Goal: Transaction & Acquisition: Purchase product/service

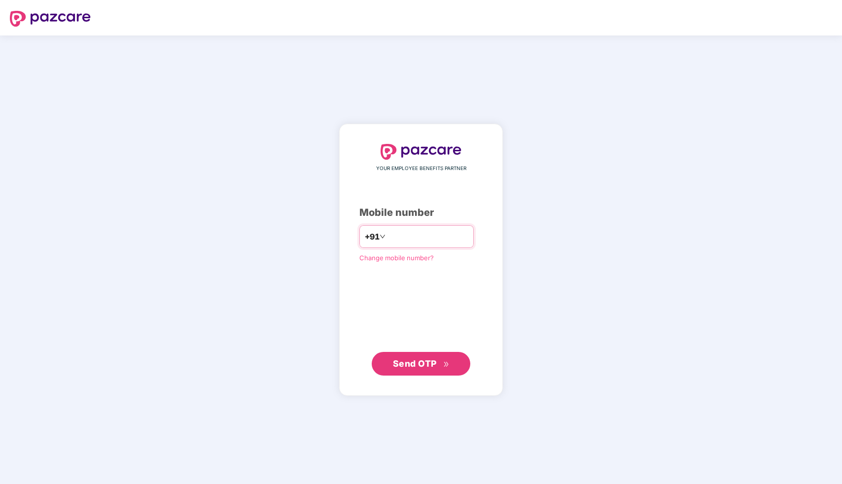
click at [402, 235] on input "number" at bounding box center [428, 237] width 81 height 16
click at [449, 240] on input "**********" at bounding box center [428, 237] width 81 height 16
type input "*"
type input "**********"
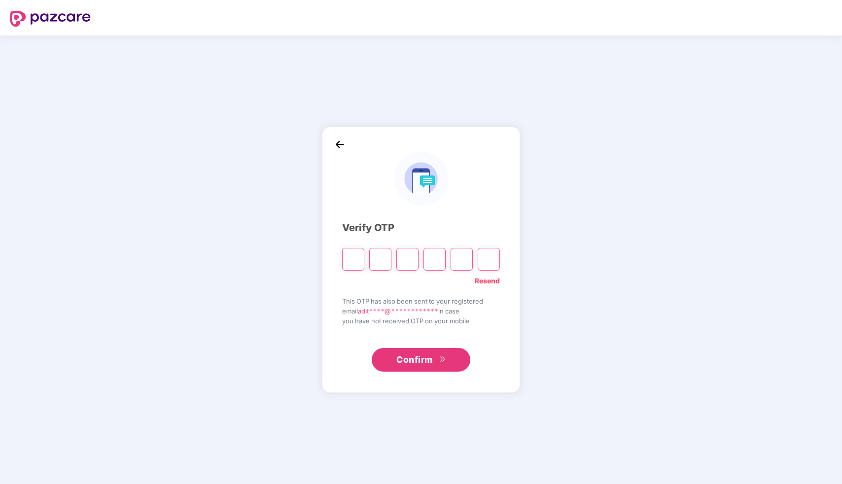
type input "*"
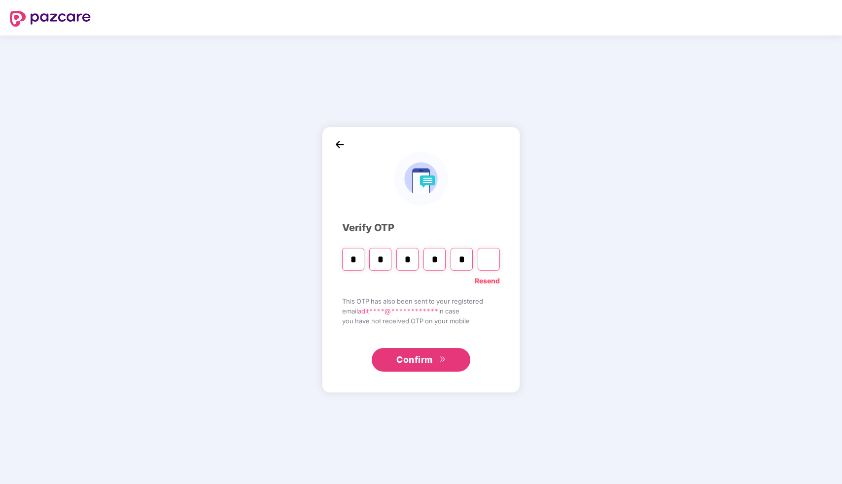
type input "*"
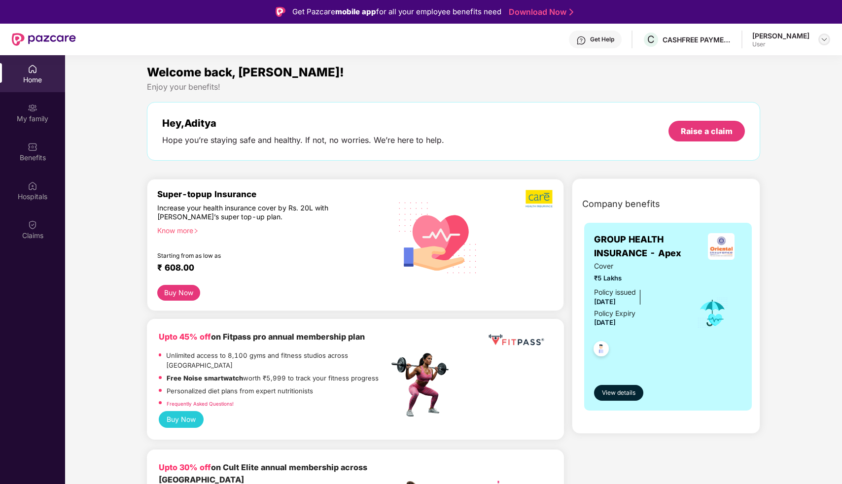
click at [822, 37] on img at bounding box center [825, 40] width 8 height 8
click at [573, 250] on div "Company benefits GROUP HEALTH INSURANCE - Apex Cover ₹5 Lakhs Policy issued [DA…" at bounding box center [666, 307] width 187 height 233
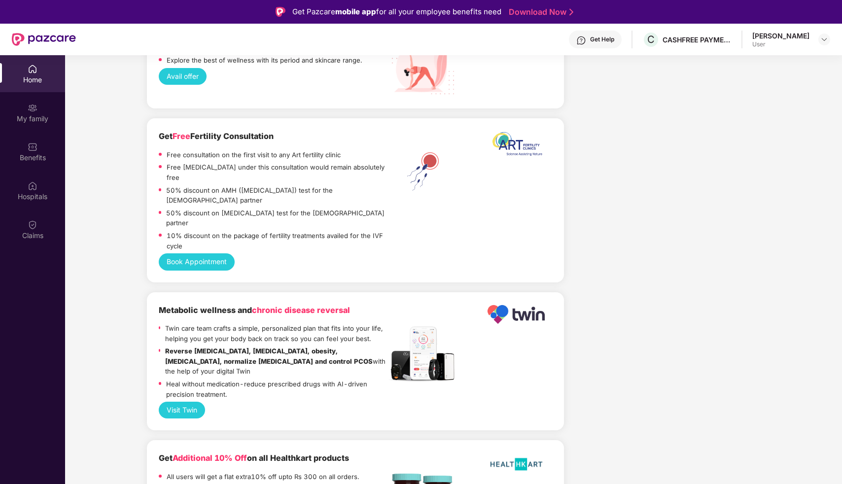
scroll to position [1990, 0]
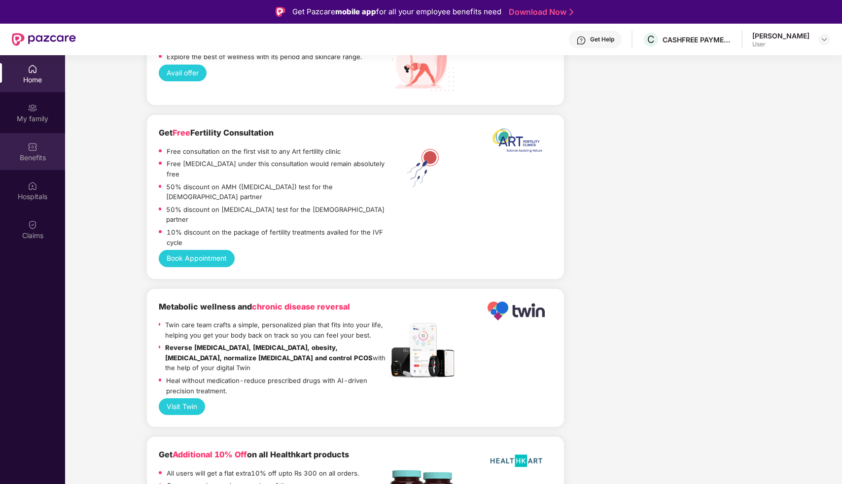
click at [37, 147] on img at bounding box center [33, 147] width 10 height 10
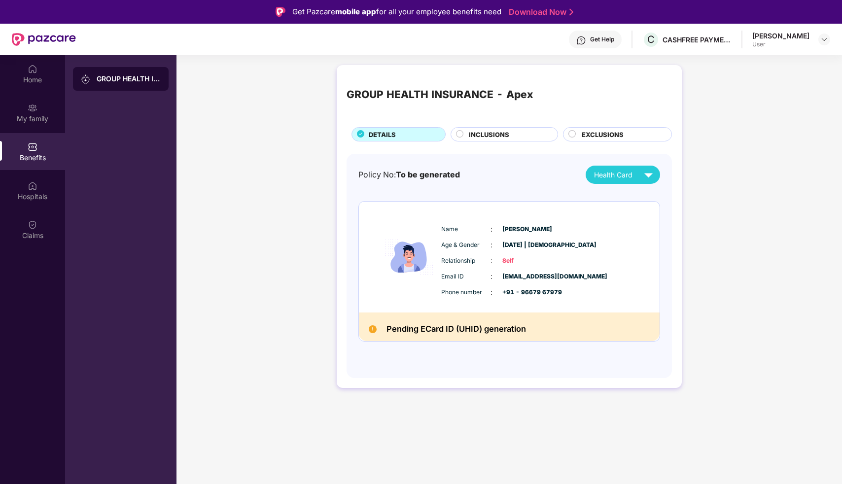
click at [509, 130] on span "INCLUSIONS" at bounding box center [489, 135] width 40 height 10
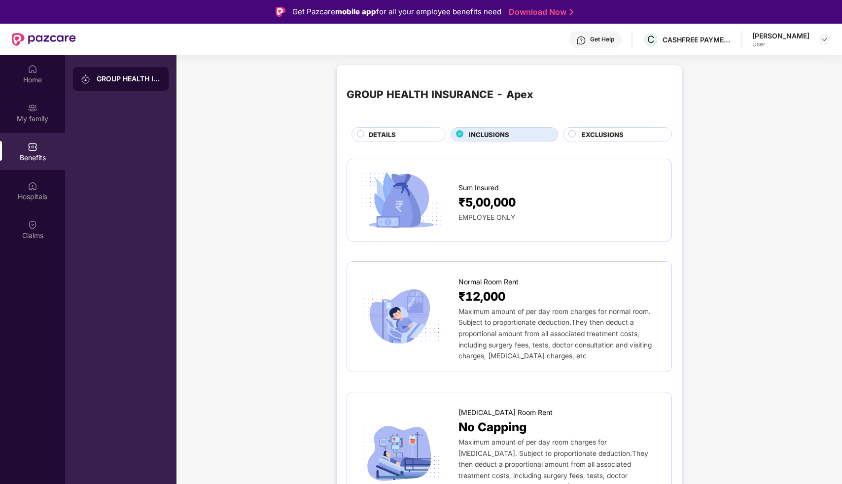
click at [593, 133] on span "EXCLUSIONS" at bounding box center [603, 135] width 42 height 10
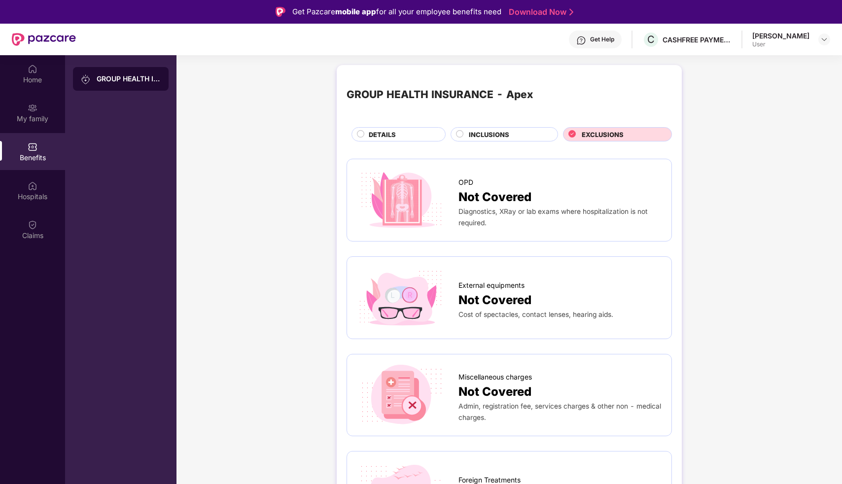
click at [388, 133] on span "DETAILS" at bounding box center [382, 135] width 27 height 10
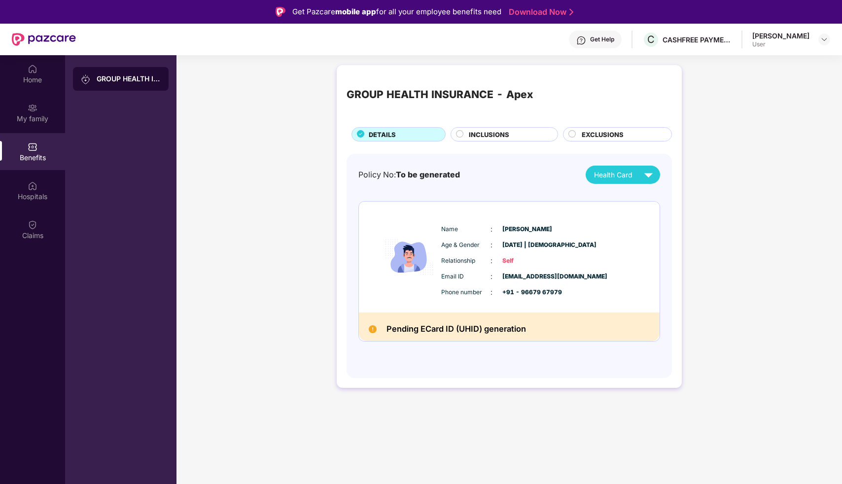
click at [139, 78] on div "GROUP HEALTH INSURANCE - Apex" at bounding box center [129, 79] width 64 height 10
click at [634, 174] on div "Health Card" at bounding box center [625, 174] width 63 height 17
click at [502, 170] on div "Policy No: To be generated Health Card" at bounding box center [510, 175] width 302 height 18
click at [24, 193] on div "Hospitals" at bounding box center [32, 197] width 65 height 10
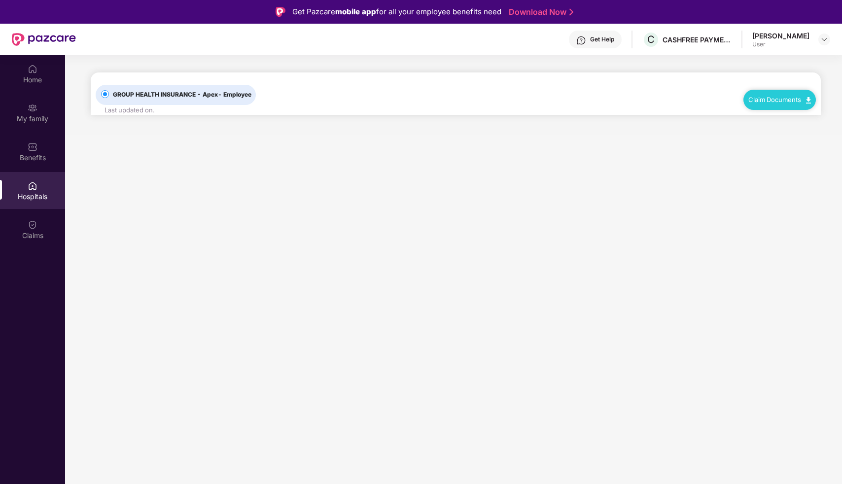
click at [122, 92] on span "GROUP HEALTH INSURANCE - Apex - Employee" at bounding box center [182, 94] width 146 height 9
click at [42, 220] on div "Claims" at bounding box center [32, 229] width 65 height 37
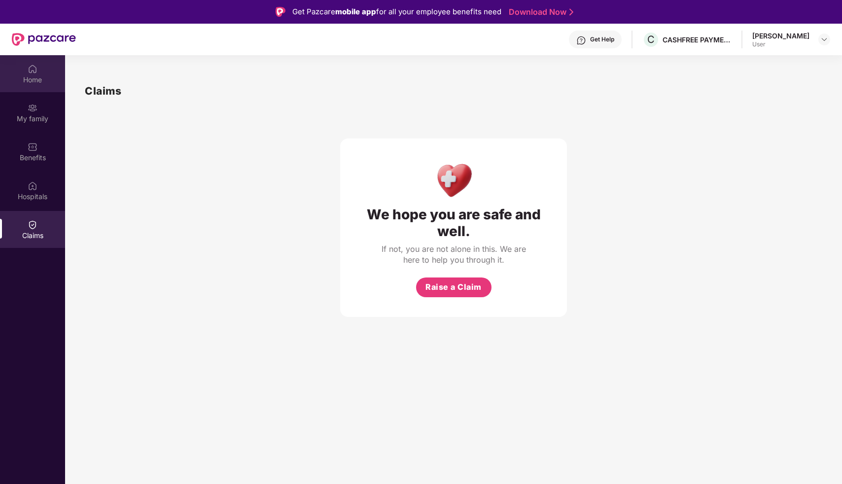
click at [41, 72] on div "Home" at bounding box center [32, 73] width 65 height 37
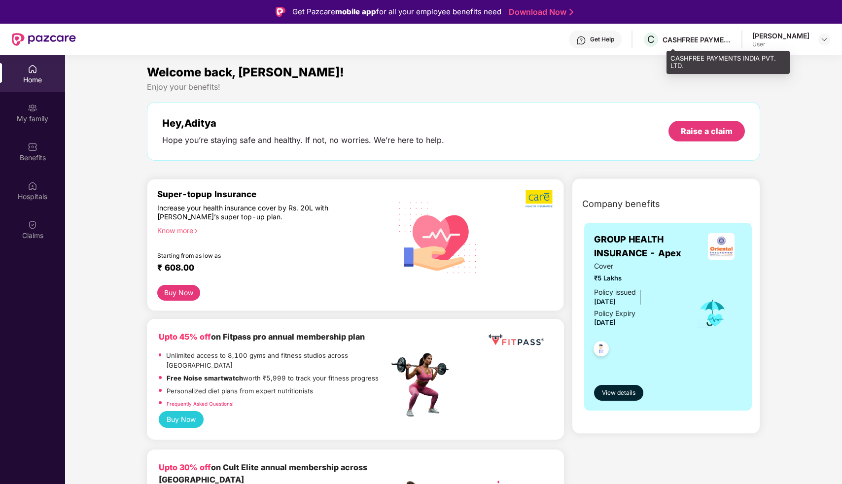
click at [712, 37] on div "CASHFREE PAYMENTS INDIA PVT. LTD." at bounding box center [697, 39] width 69 height 9
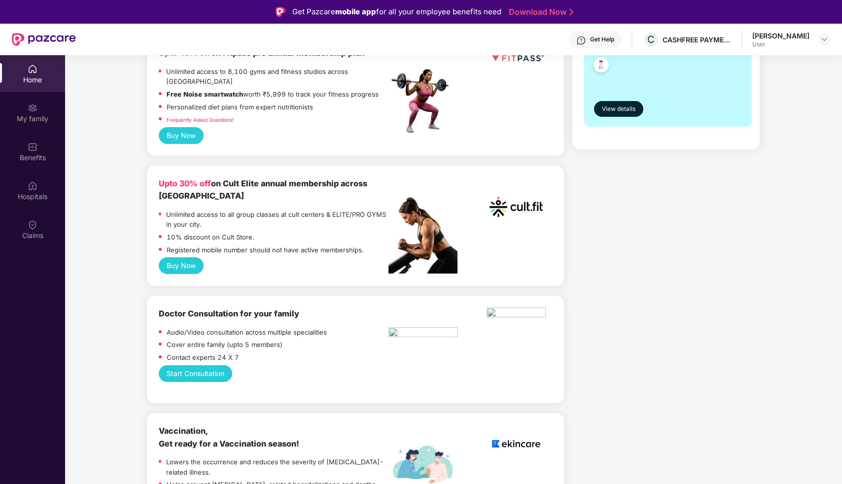
scroll to position [287, 0]
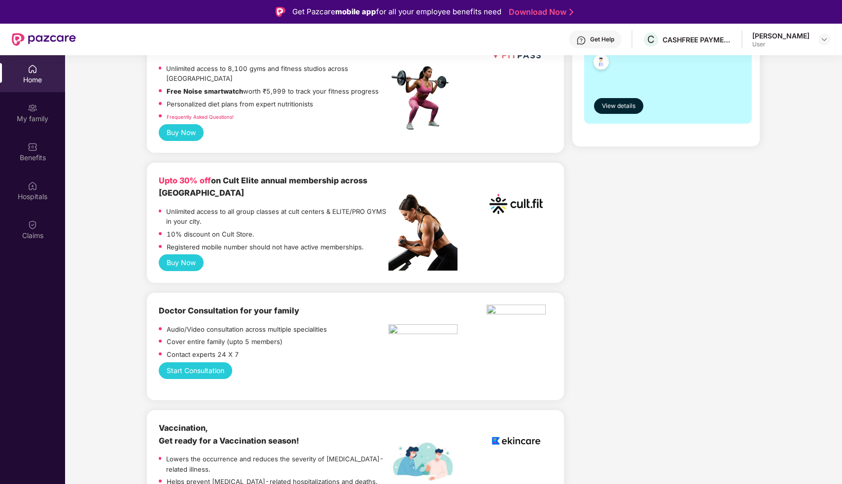
click at [243, 218] on div "Unlimited access to all group classes at cult centers & ELITE/PRO GYMS in your …" at bounding box center [277, 218] width 222 height 23
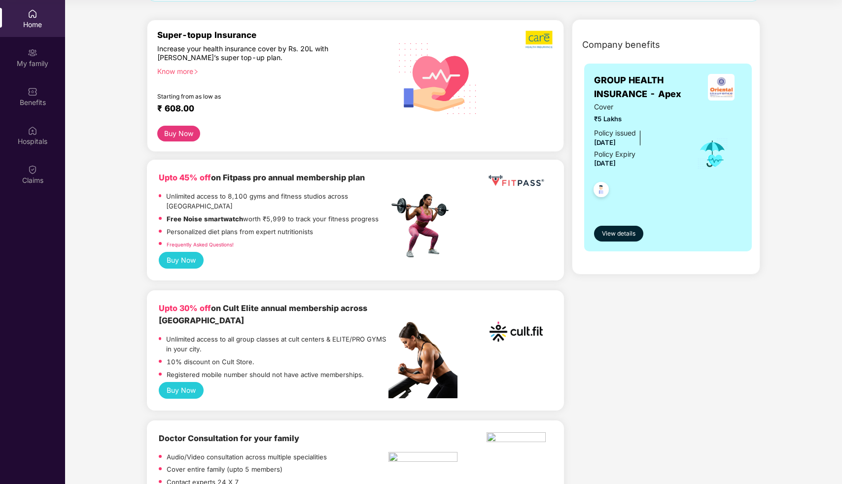
scroll to position [115, 0]
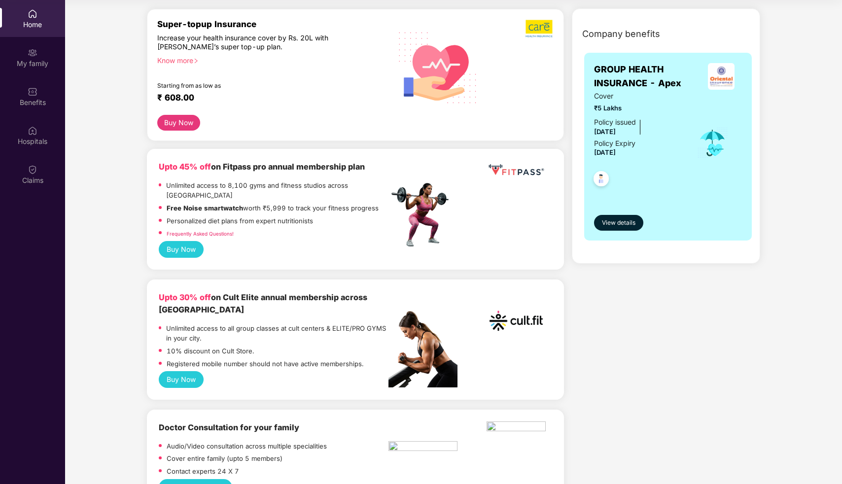
click at [183, 371] on button "Buy Now" at bounding box center [181, 379] width 45 height 17
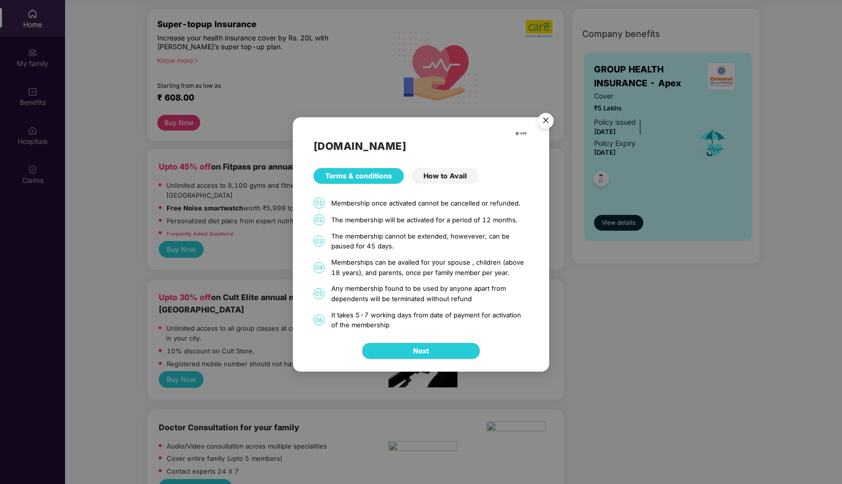
click at [450, 177] on div "How to Avail" at bounding box center [445, 176] width 67 height 16
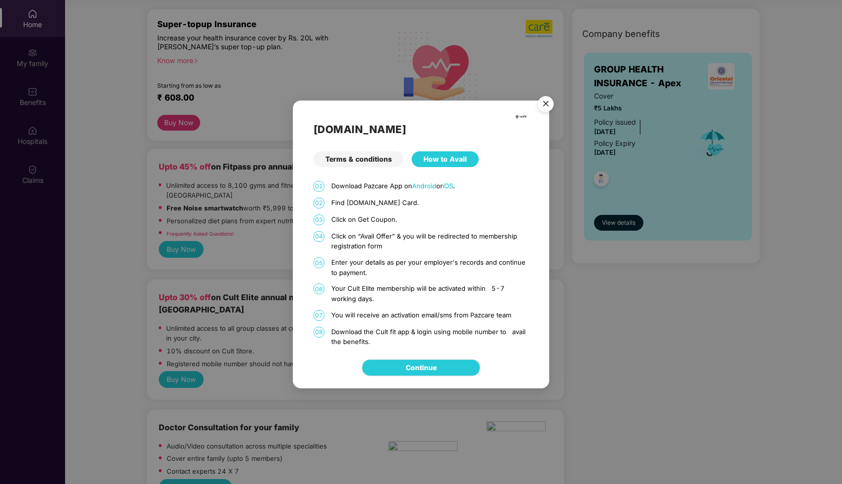
click at [371, 154] on div "Terms & conditions" at bounding box center [359, 159] width 90 height 16
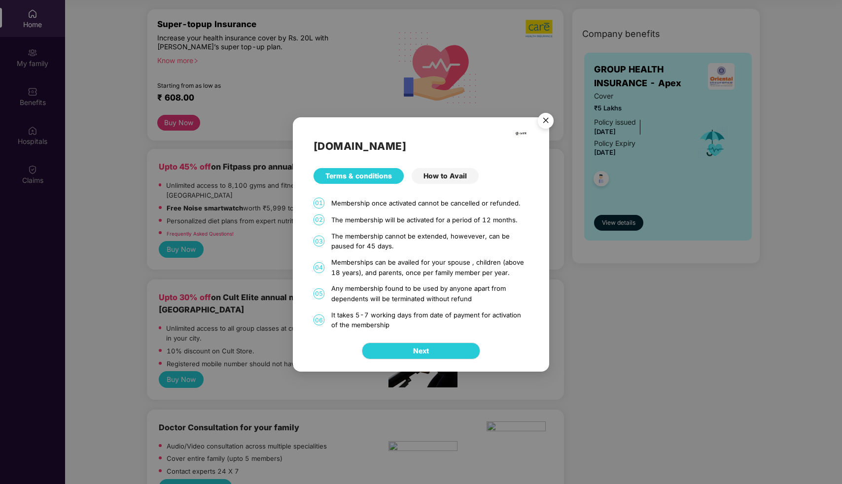
click at [440, 178] on div "How to Avail" at bounding box center [445, 176] width 67 height 16
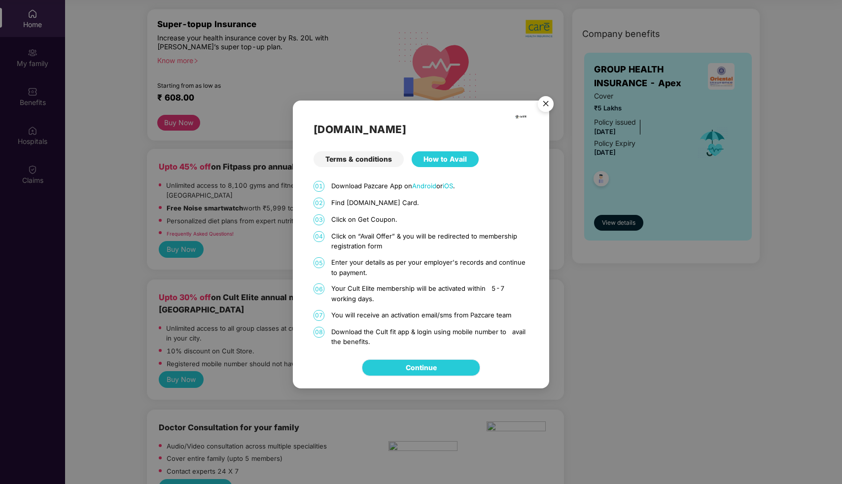
click at [406, 373] on link "Continue" at bounding box center [421, 368] width 31 height 11
click at [237, 88] on div "[DOMAIN_NAME] Terms & conditions How to Avail 01 Download Pazcare App on Androi…" at bounding box center [421, 242] width 842 height 484
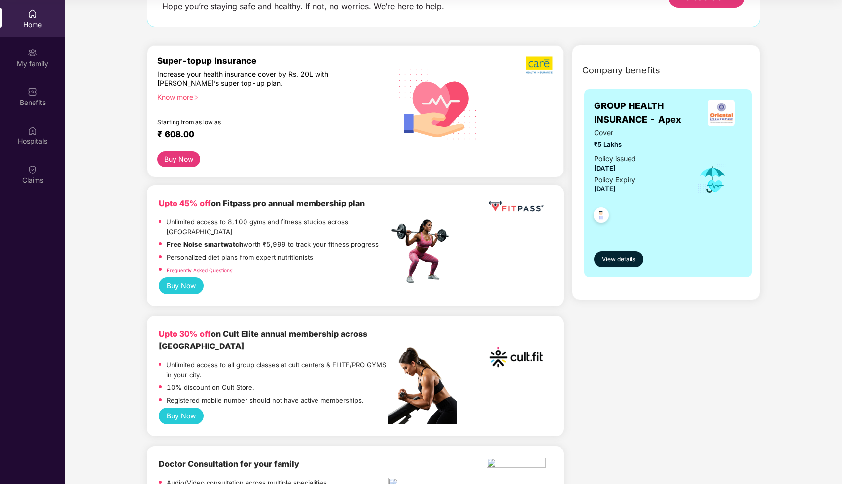
scroll to position [0, 0]
